Goal: Task Accomplishment & Management: Manage account settings

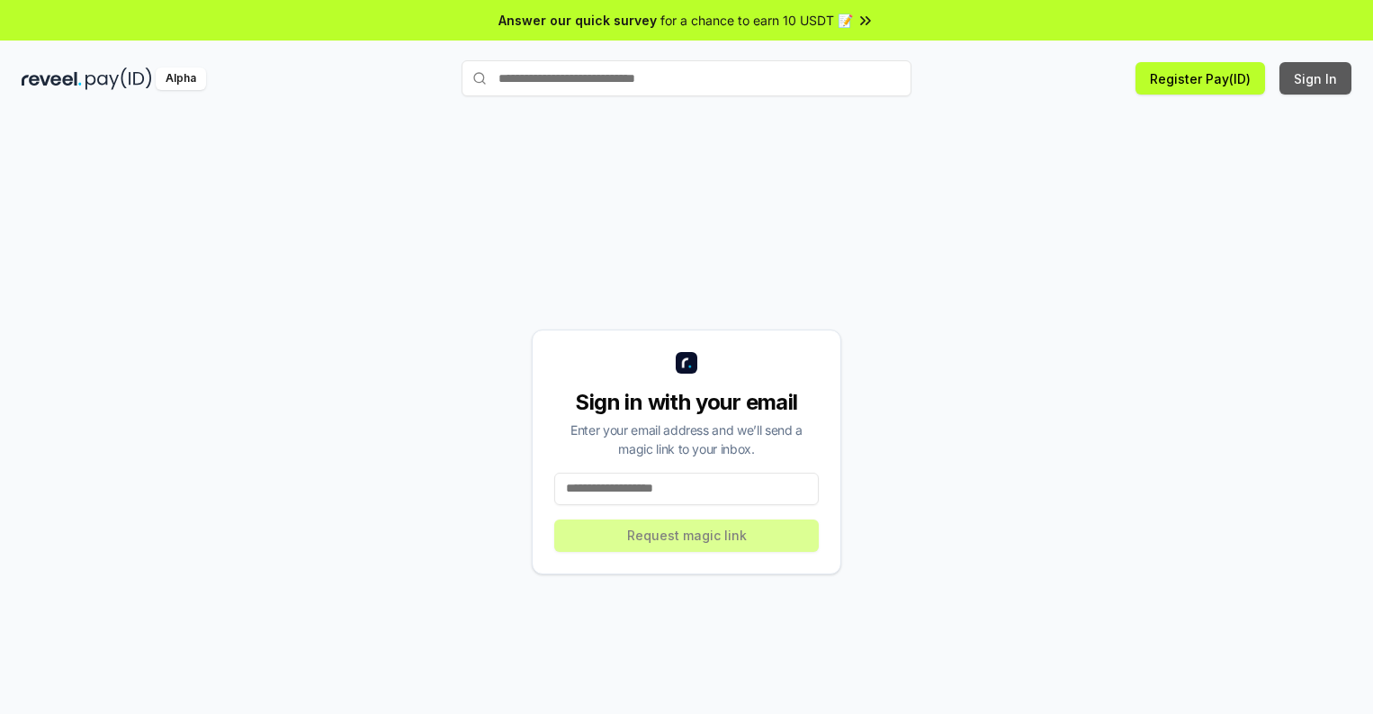
click at [1317, 78] on button "Sign In" at bounding box center [1316, 78] width 72 height 32
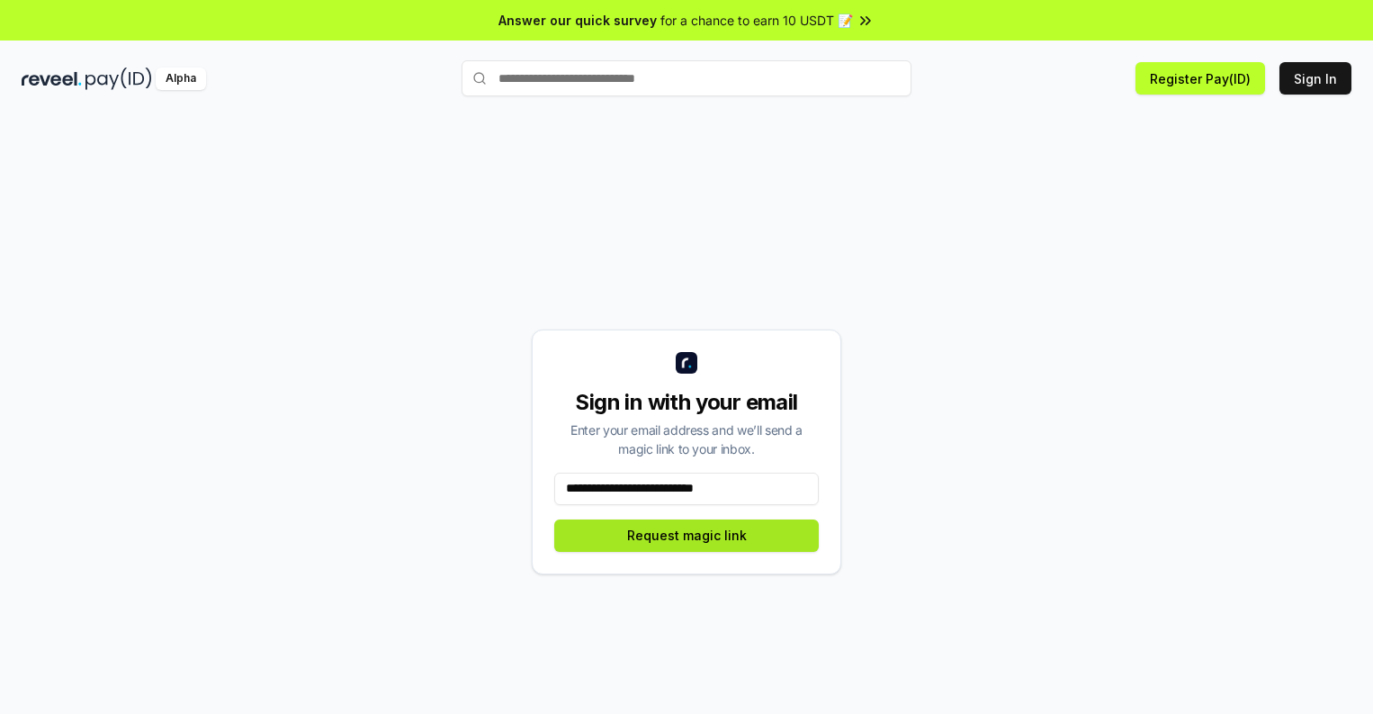
type input "**********"
click at [687, 535] on button "Request magic link" at bounding box center [686, 535] width 265 height 32
